Goal: Navigation & Orientation: Locate item on page

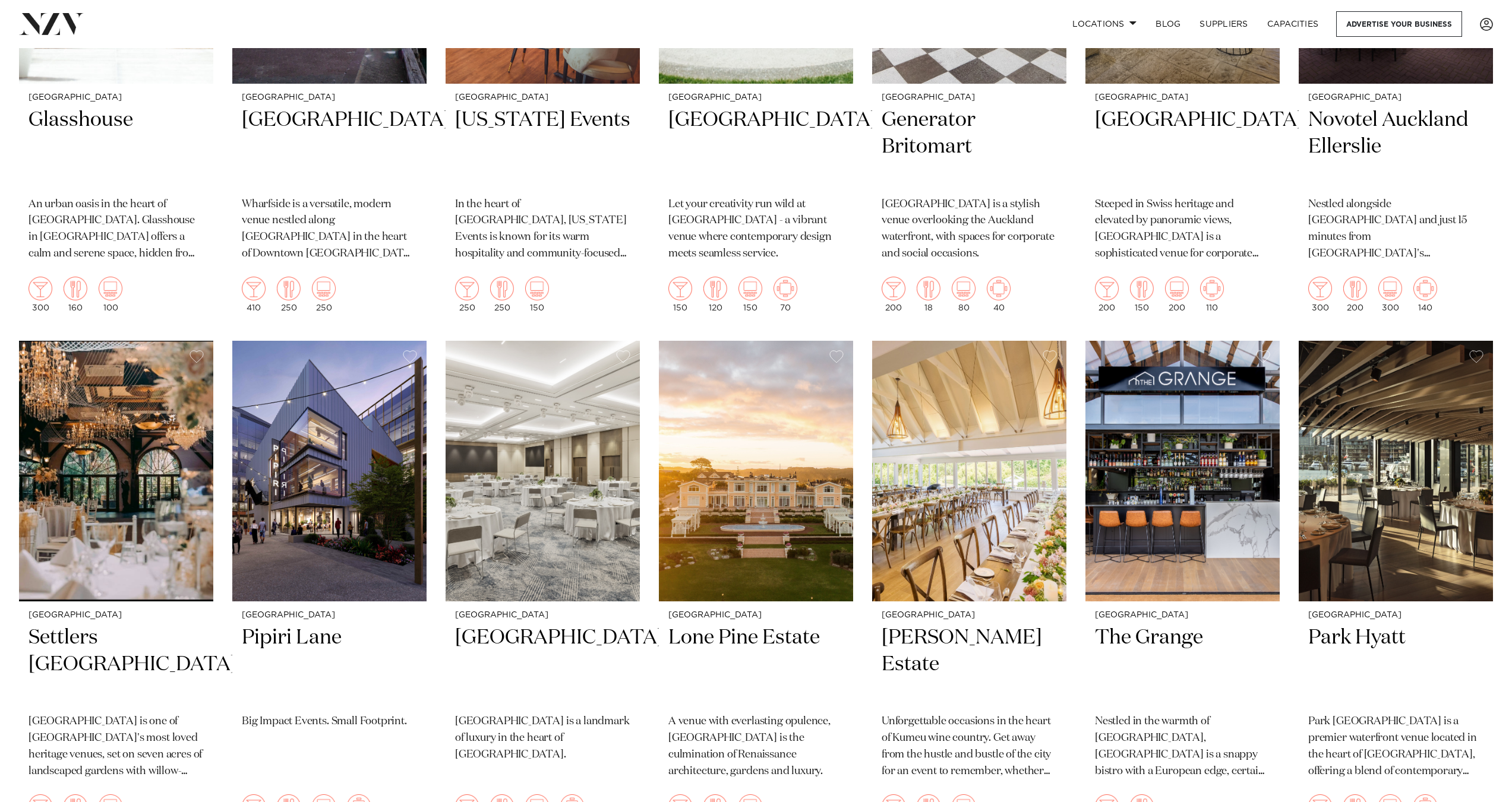
scroll to position [891, 0]
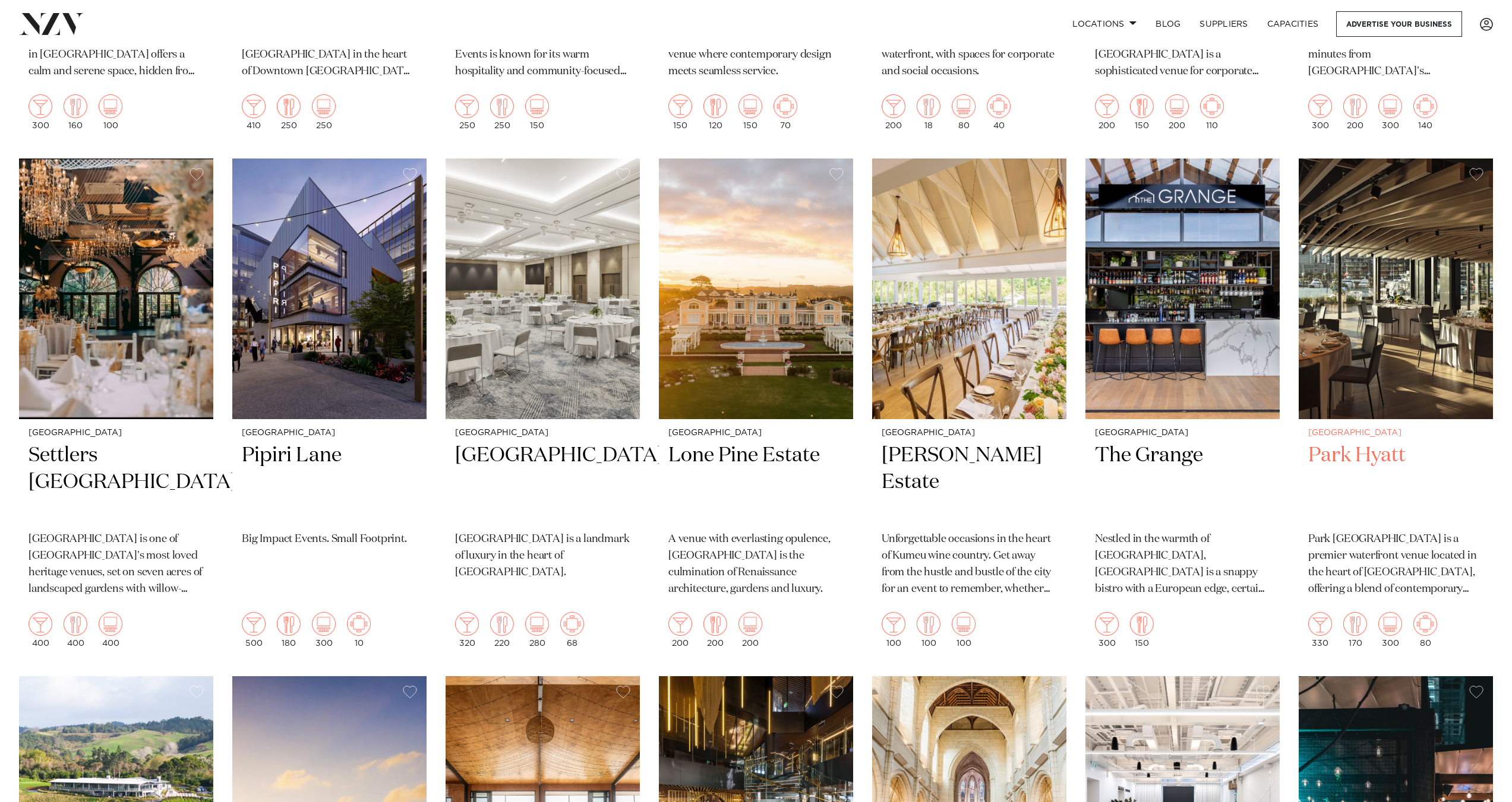
click at [1319, 297] on img at bounding box center [1396, 288] width 194 height 261
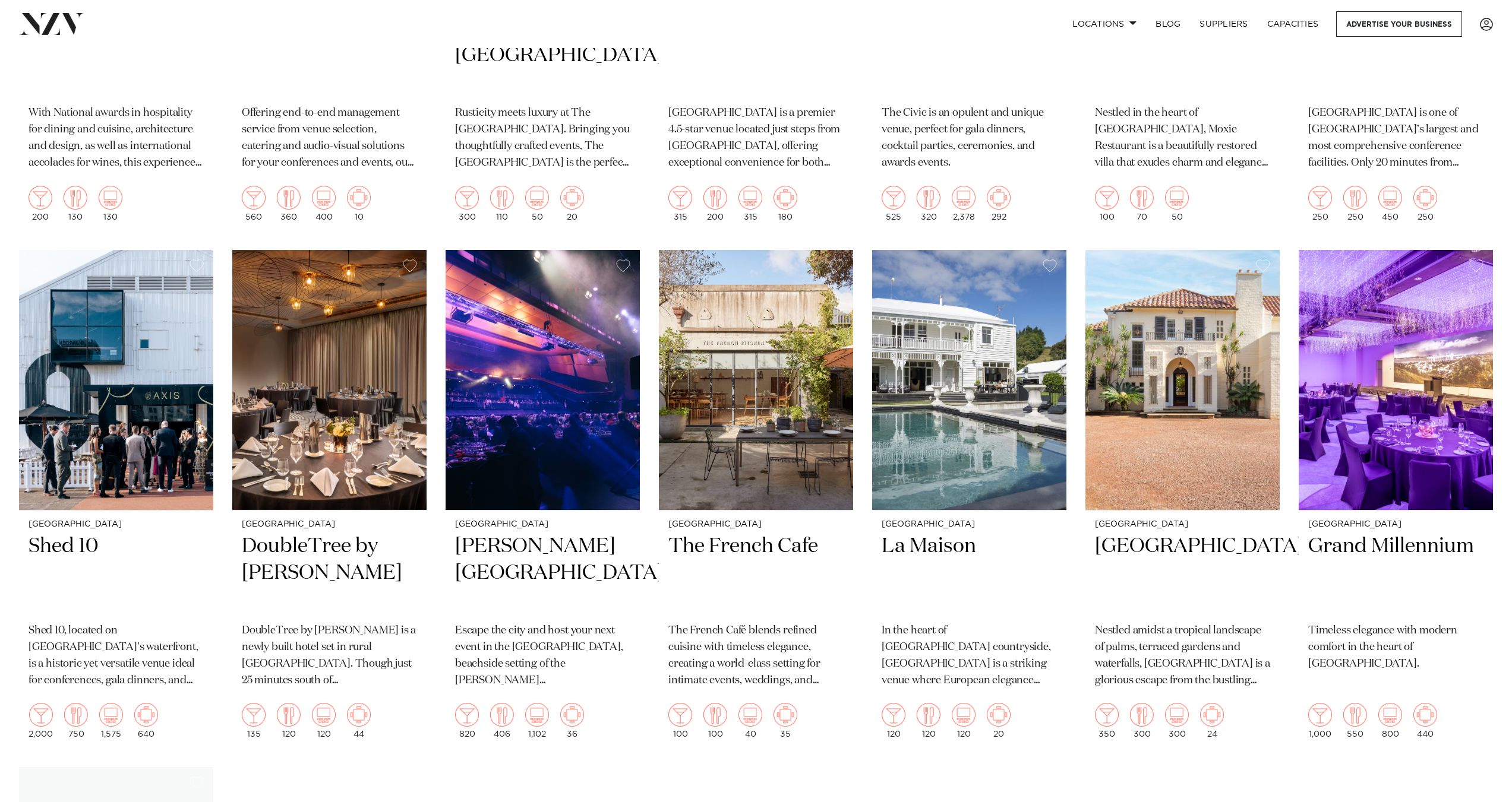
scroll to position [3503, 0]
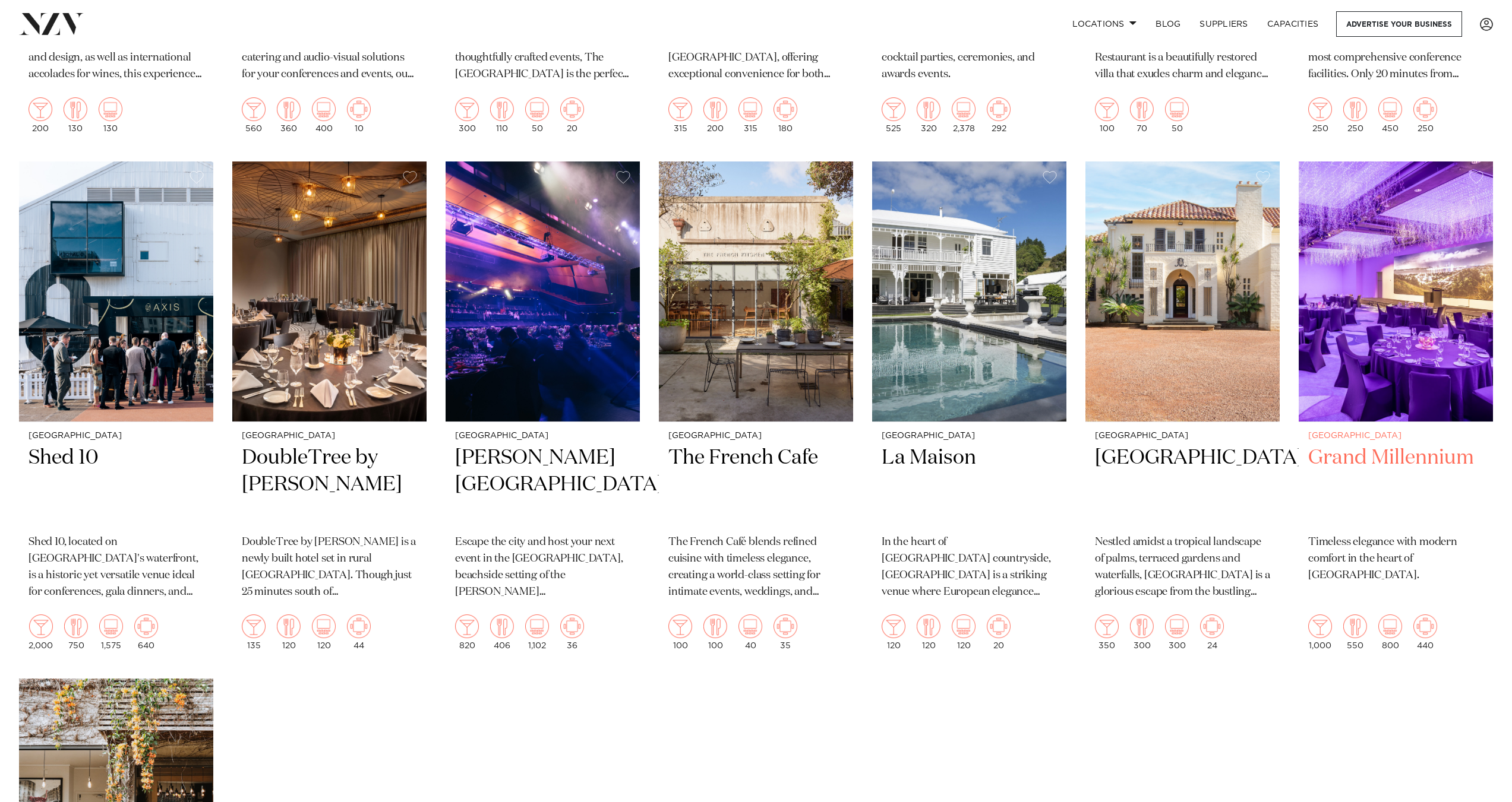
click at [1352, 284] on img at bounding box center [1396, 292] width 194 height 261
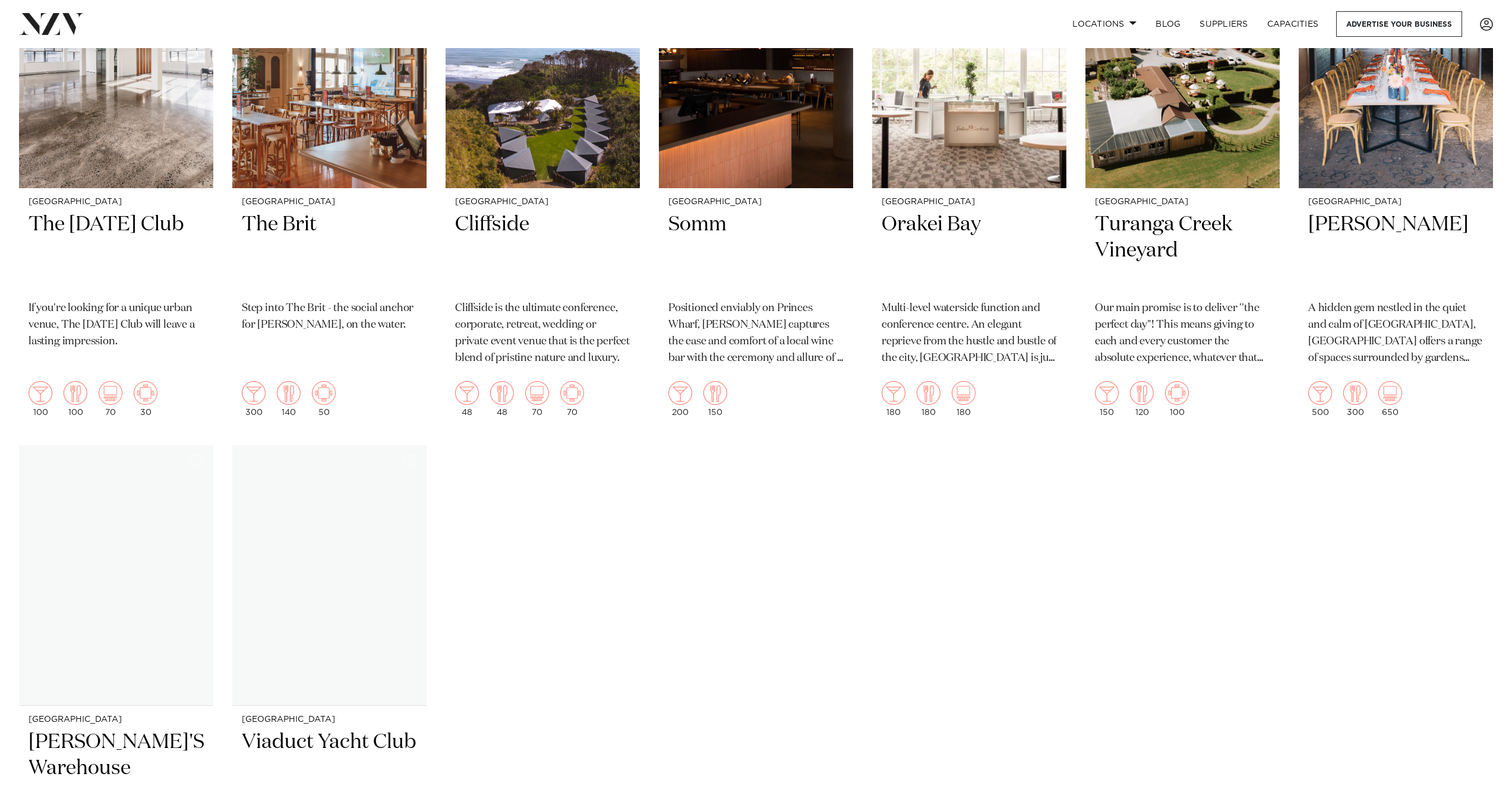
scroll to position [7363, 0]
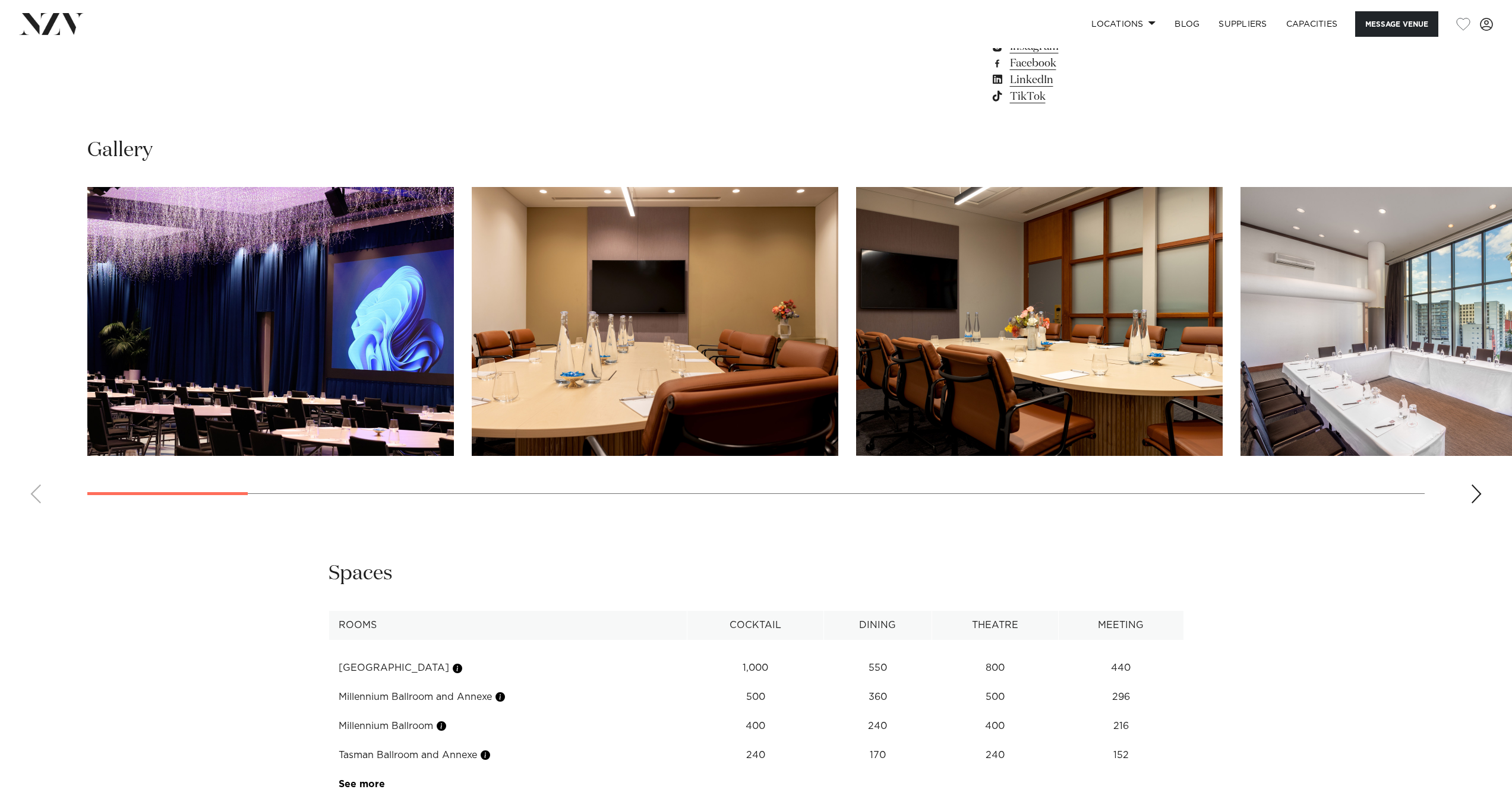
scroll to position [1306, 0]
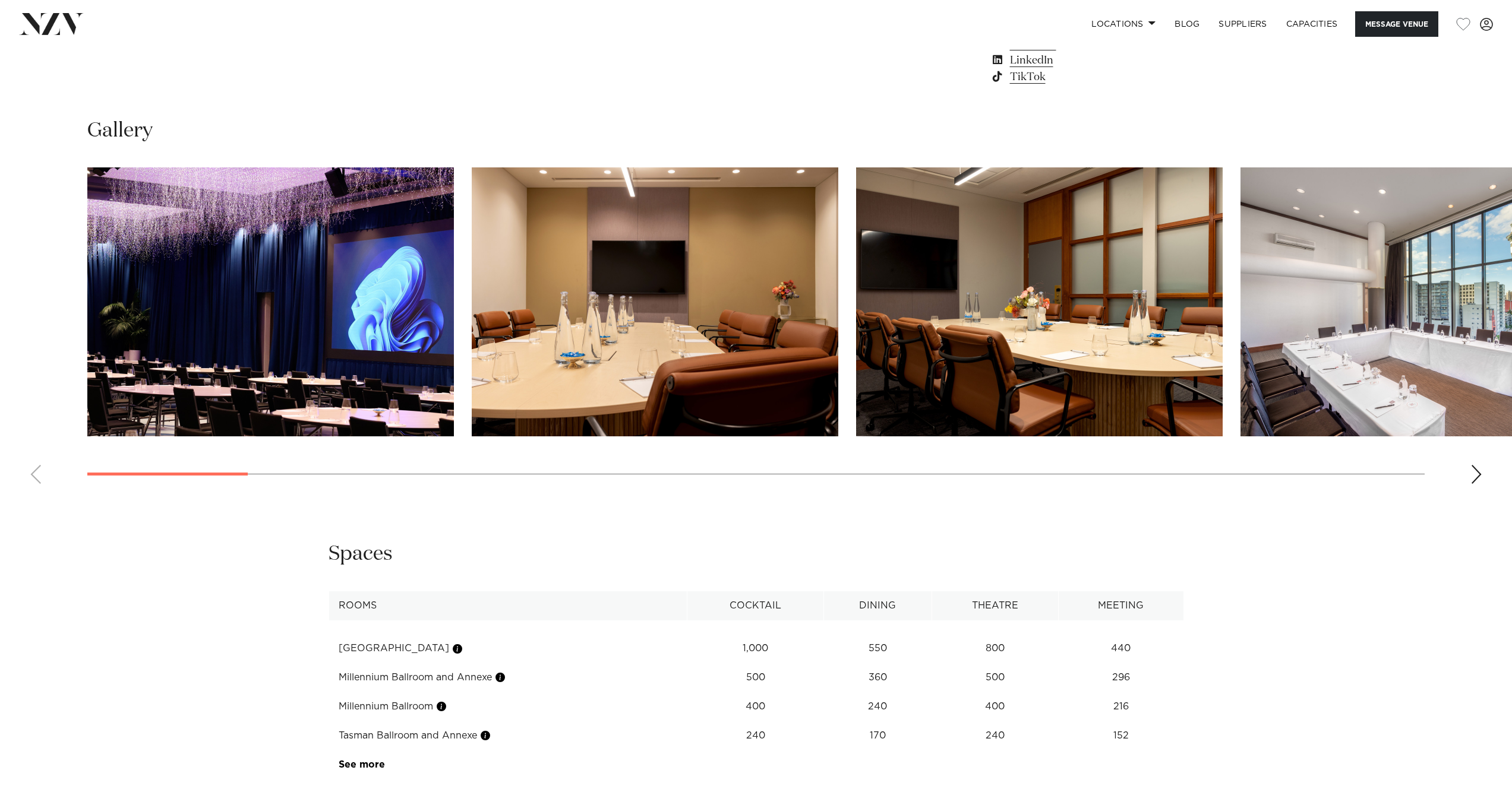
click at [1464, 481] on swiper-container at bounding box center [756, 330] width 1512 height 326
click at [1466, 474] on swiper-container at bounding box center [756, 330] width 1512 height 326
click at [1473, 472] on div "Next slide" at bounding box center [1476, 474] width 12 height 19
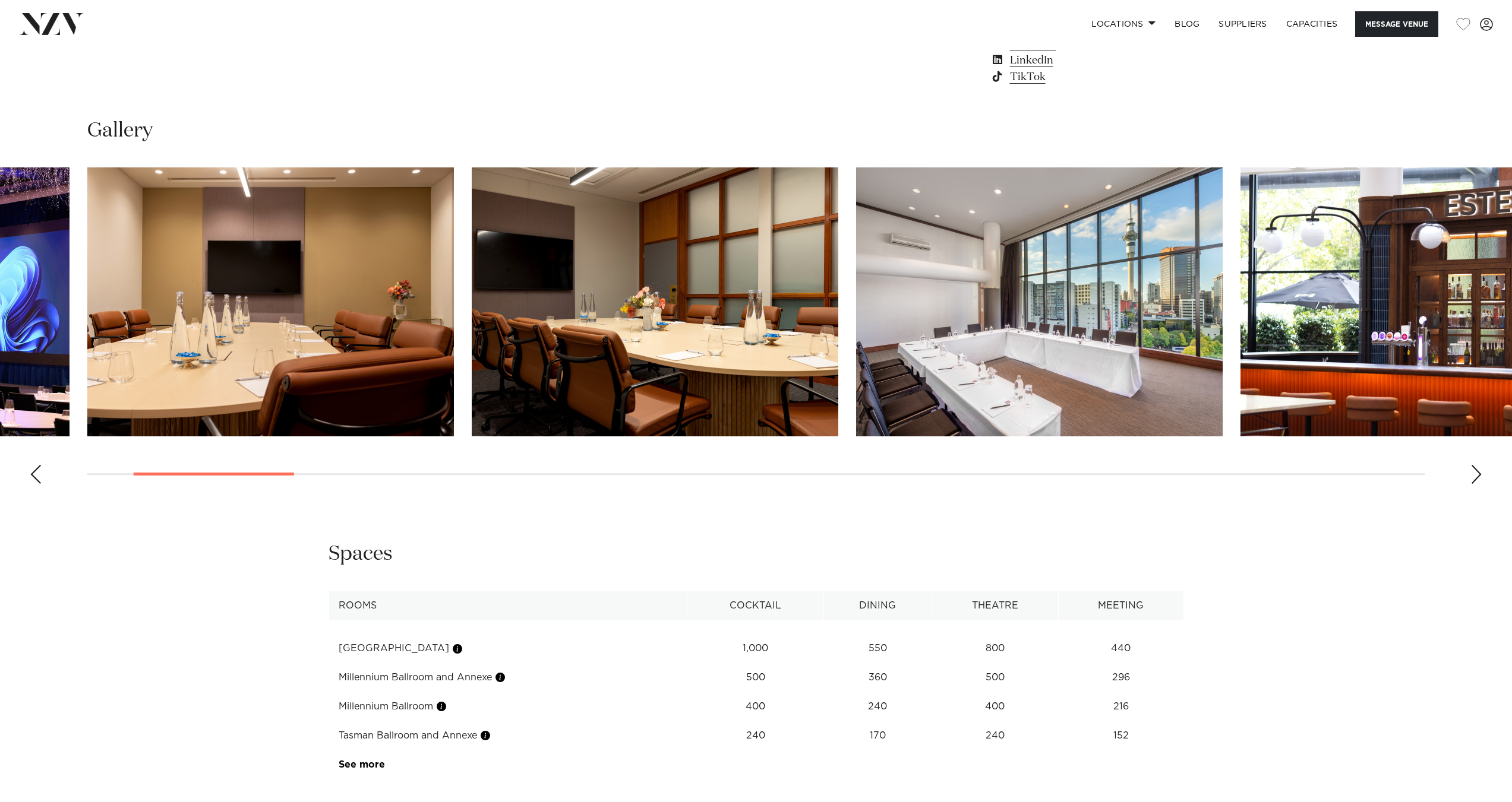
click at [1473, 472] on div "Next slide" at bounding box center [1476, 474] width 12 height 19
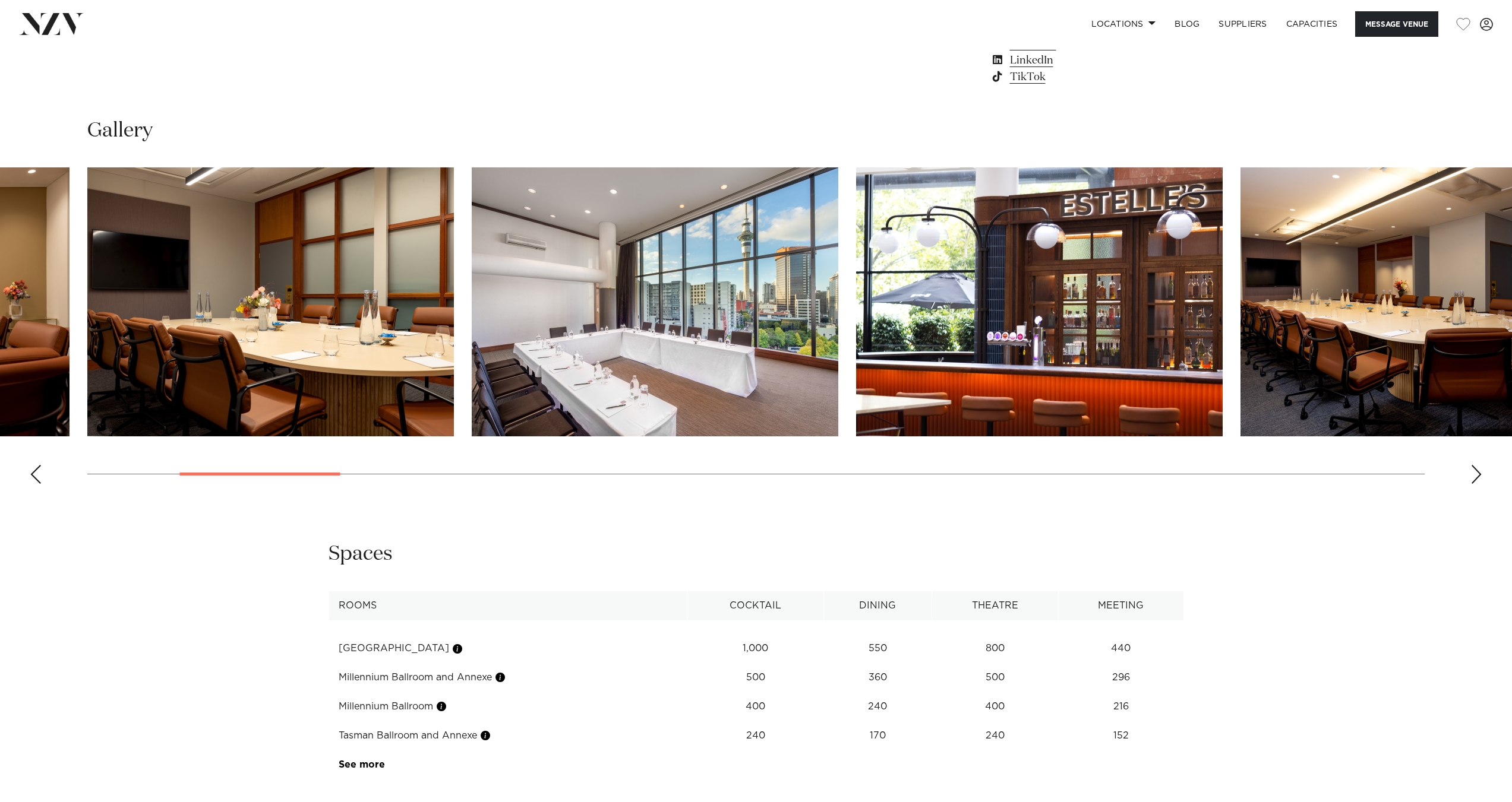
click at [1471, 468] on div "Next slide" at bounding box center [1476, 474] width 12 height 19
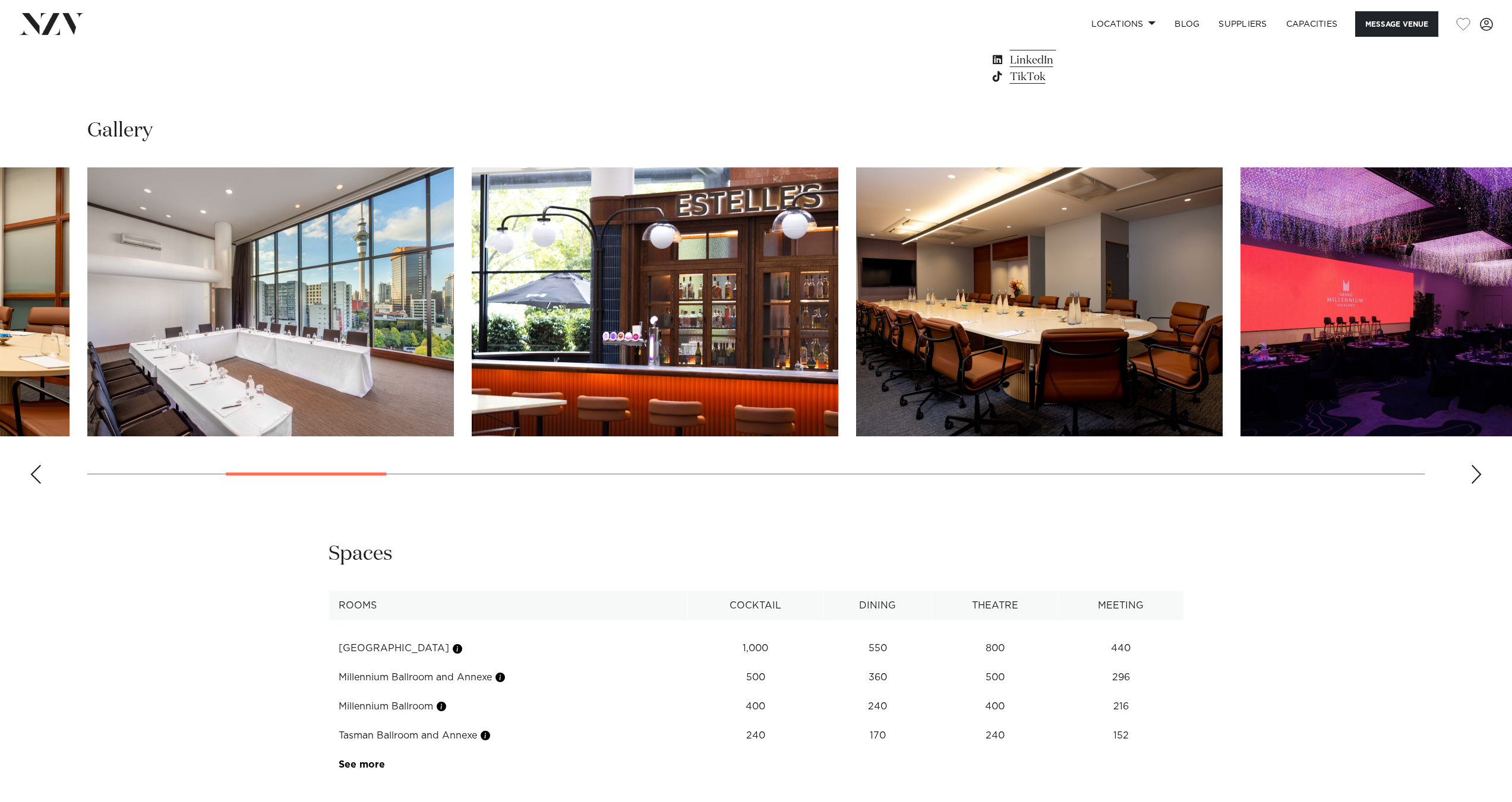
click at [1470, 467] on swiper-container at bounding box center [756, 330] width 1512 height 326
click at [1469, 467] on swiper-container at bounding box center [756, 330] width 1512 height 326
click at [1469, 466] on swiper-container at bounding box center [756, 330] width 1512 height 326
click at [1467, 465] on swiper-container at bounding box center [756, 330] width 1512 height 326
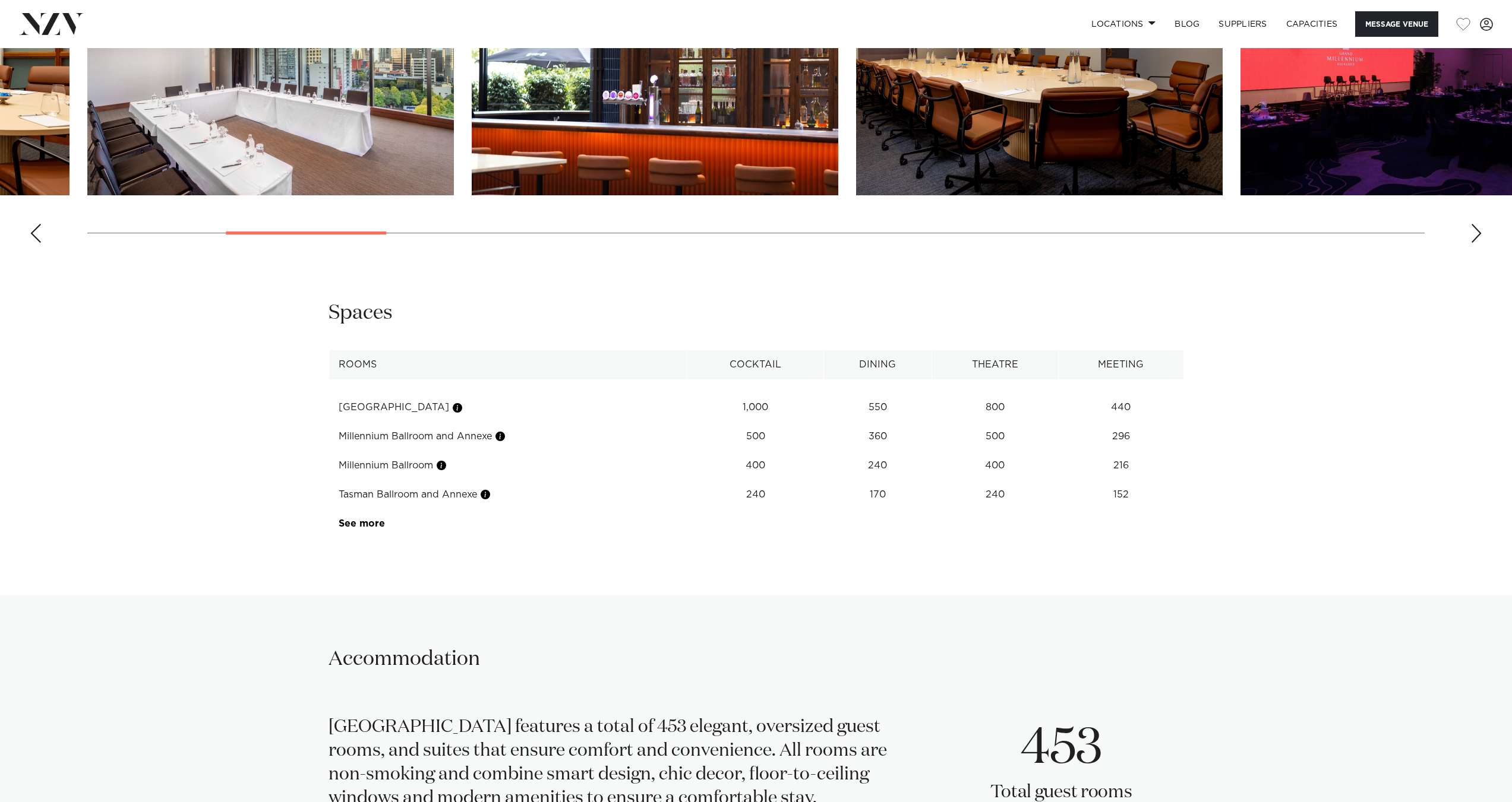
scroll to position [1603, 0]
